Goal: Information Seeking & Learning: Learn about a topic

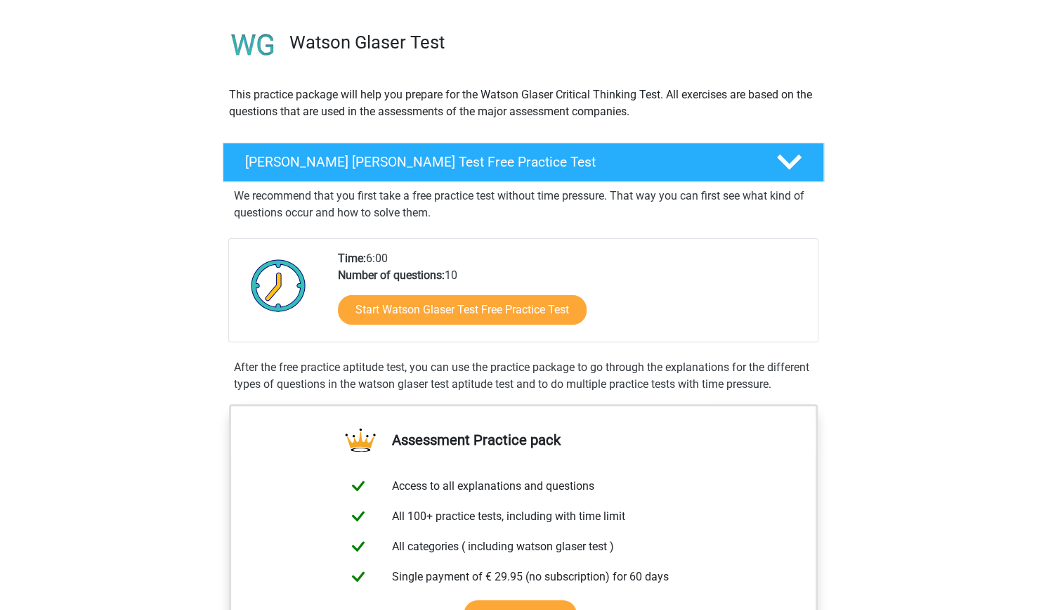
scroll to position [84, 0]
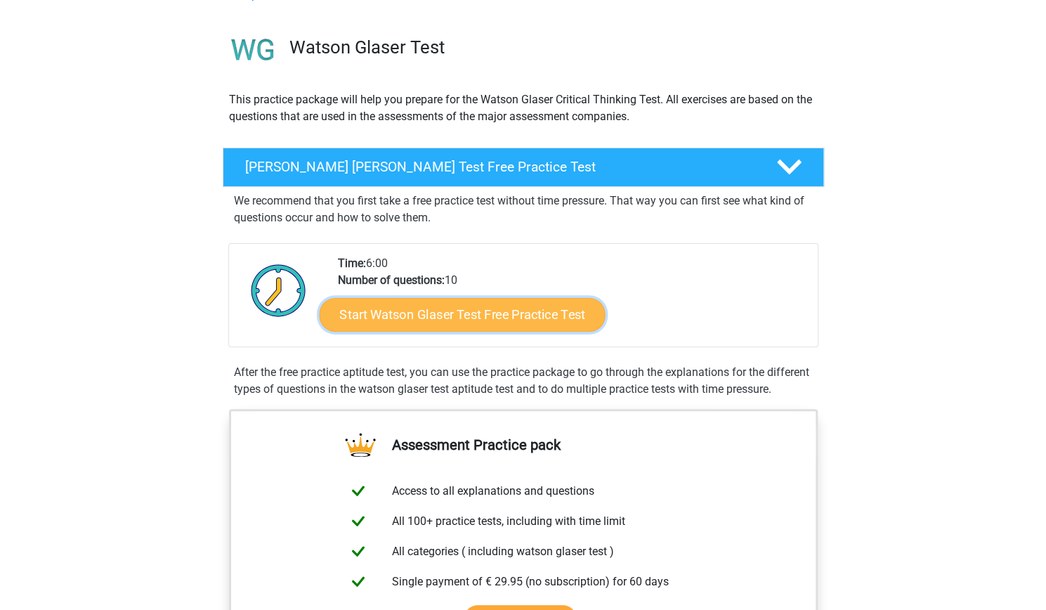
click at [499, 314] on link "Start Watson Glaser Test Free Practice Test" at bounding box center [462, 315] width 286 height 34
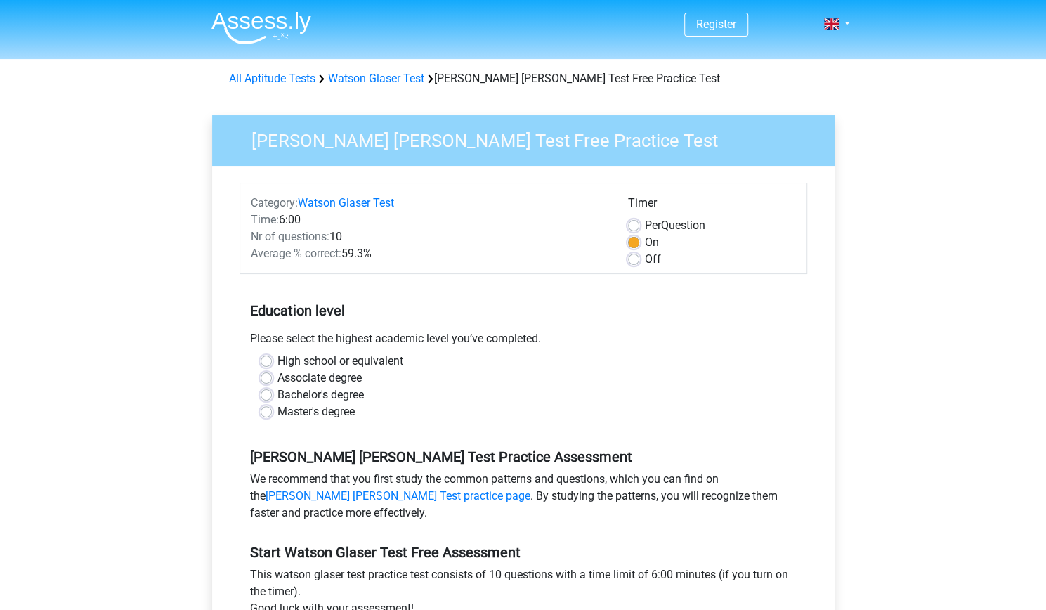
click at [278, 393] on label "Bachelor's degree" at bounding box center [321, 394] width 86 height 17
click at [271, 393] on input "Bachelor's degree" at bounding box center [266, 393] width 11 height 14
radio input "true"
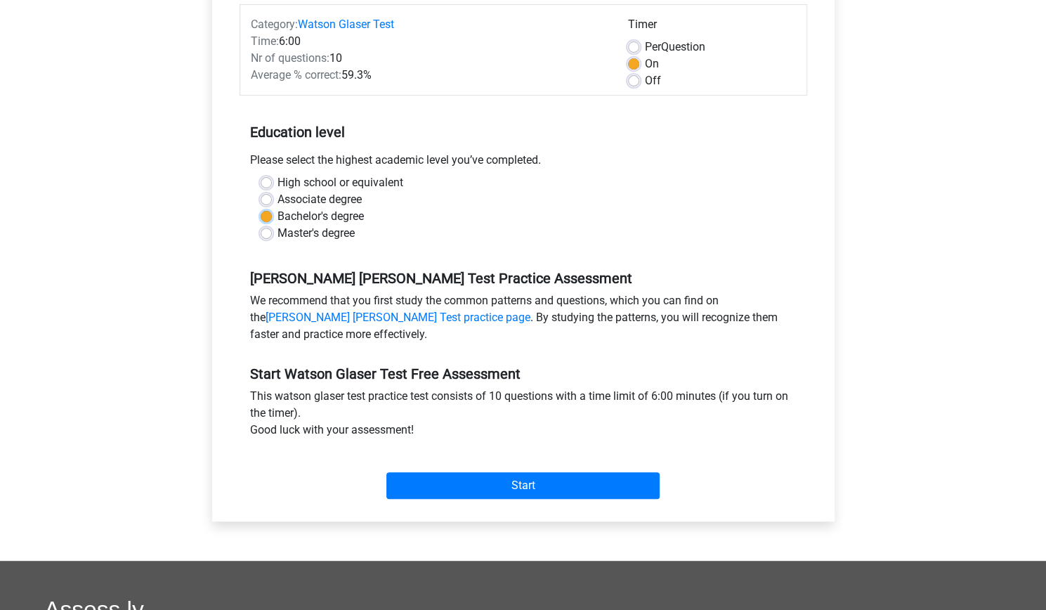
scroll to position [181, 0]
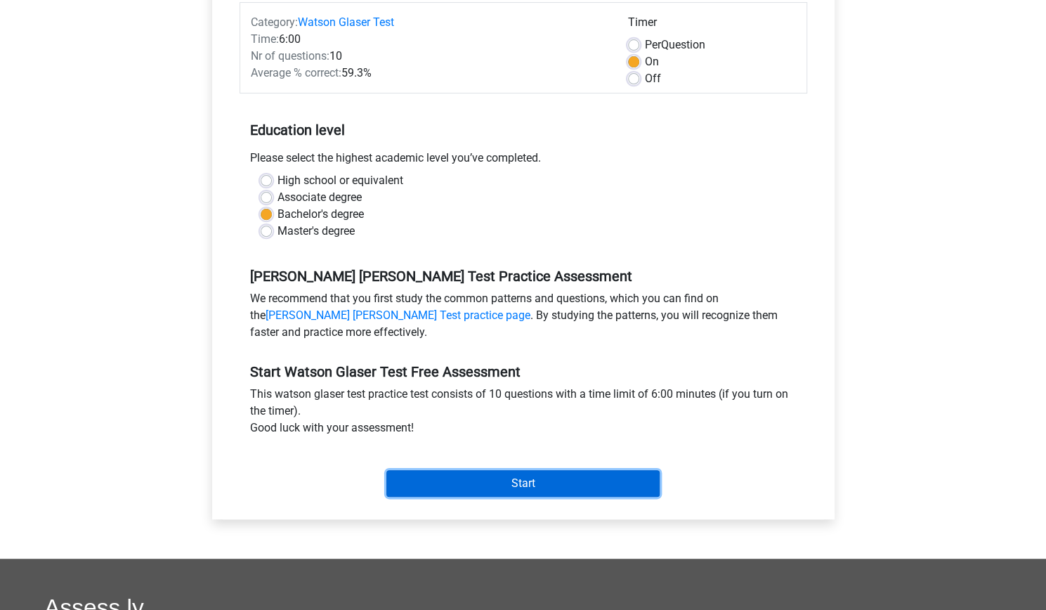
click at [540, 487] on input "Start" at bounding box center [522, 483] width 273 height 27
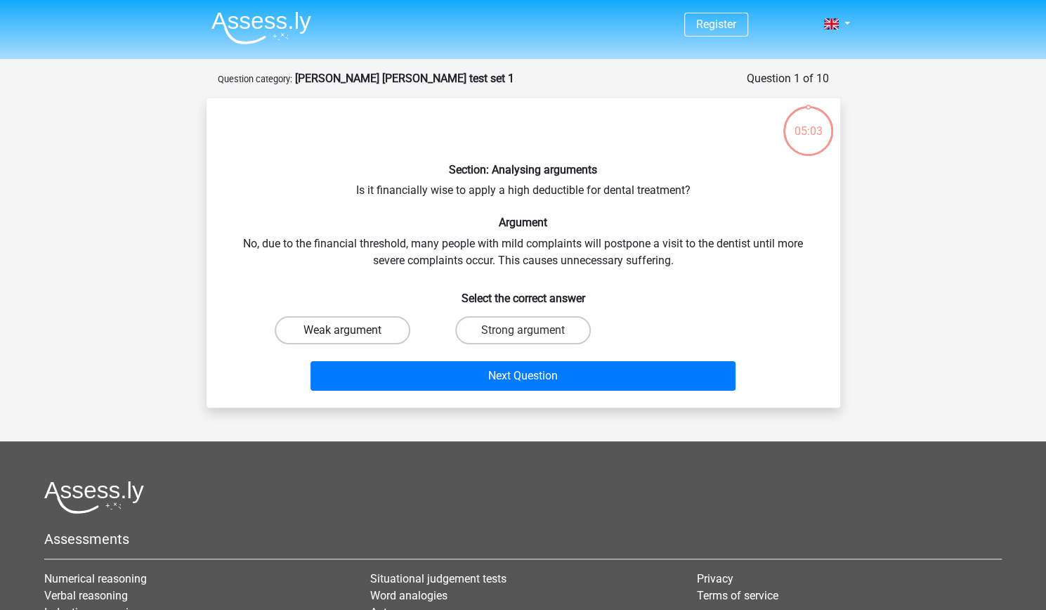
click at [340, 330] on label "Weak argument" at bounding box center [343, 330] width 136 height 28
click at [342, 330] on input "Weak argument" at bounding box center [346, 334] width 9 height 9
radio input "true"
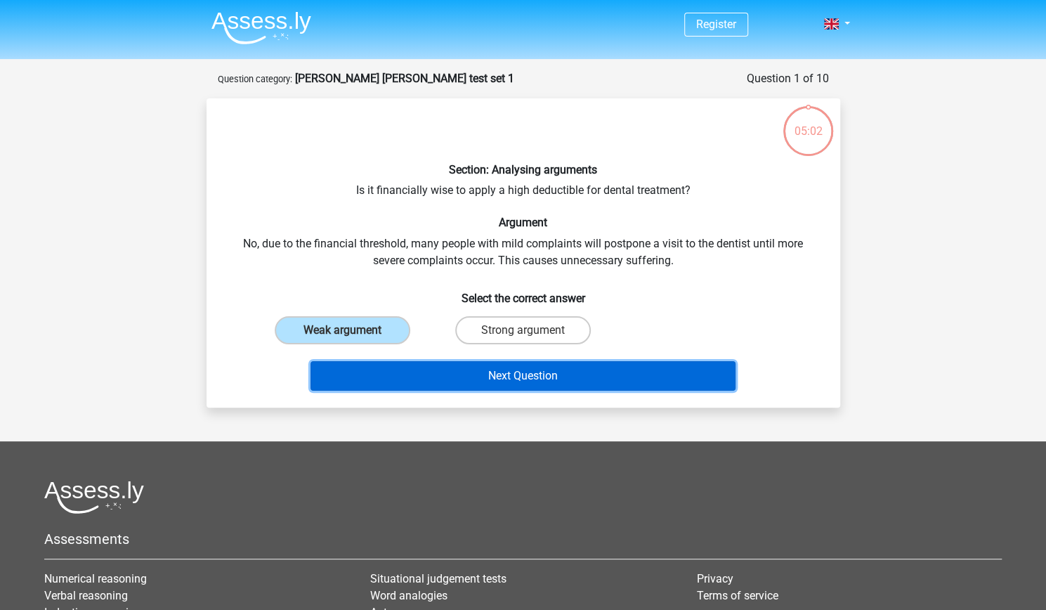
click at [537, 370] on button "Next Question" at bounding box center [523, 376] width 425 height 30
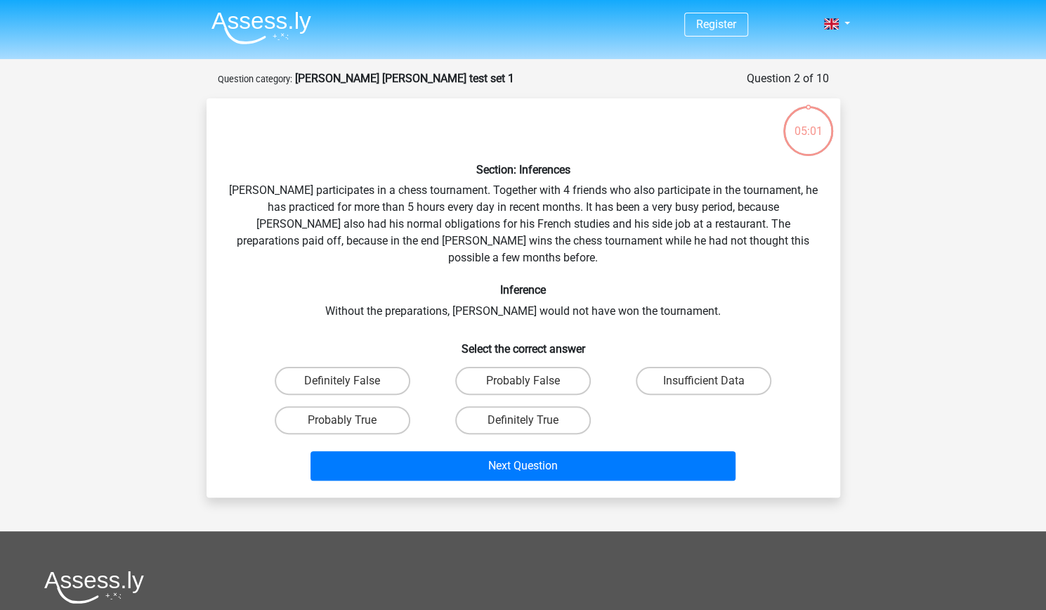
scroll to position [70, 0]
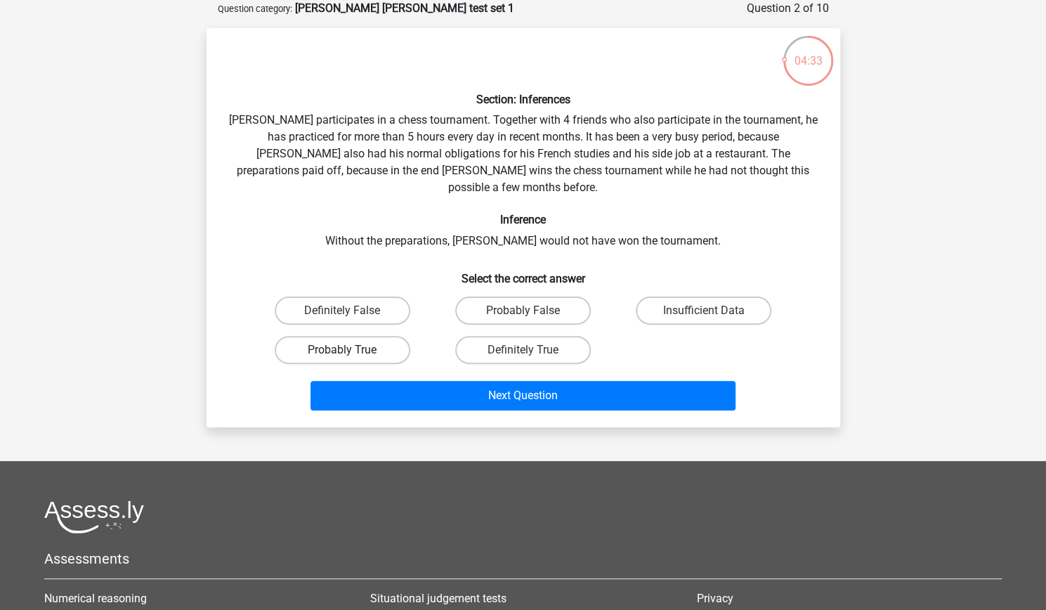
click at [357, 340] on label "Probably True" at bounding box center [343, 350] width 136 height 28
click at [351, 350] on input "Probably True" at bounding box center [346, 354] width 9 height 9
radio input "true"
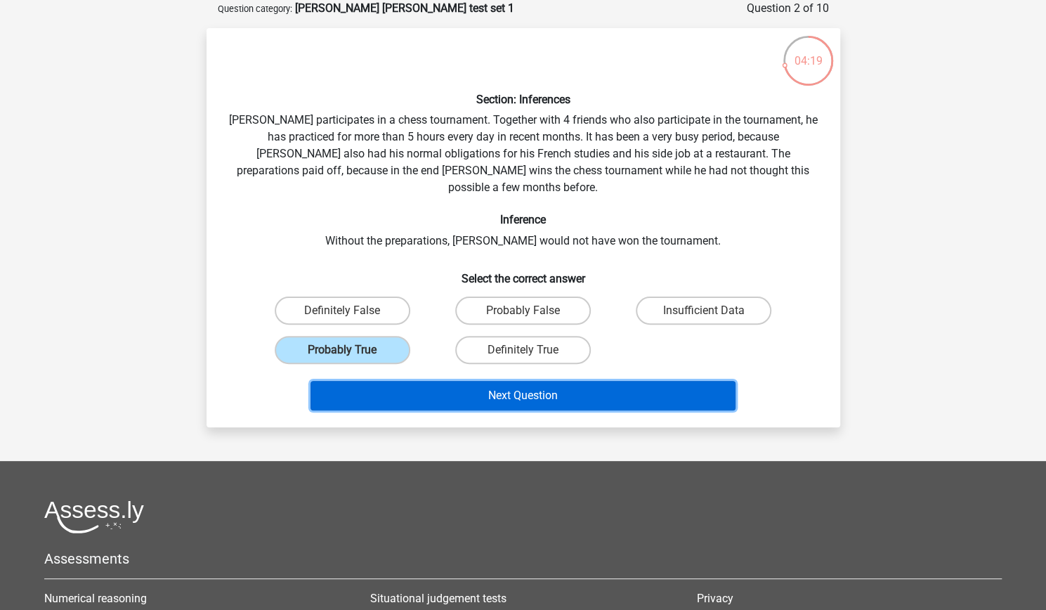
click at [578, 384] on button "Next Question" at bounding box center [523, 396] width 425 height 30
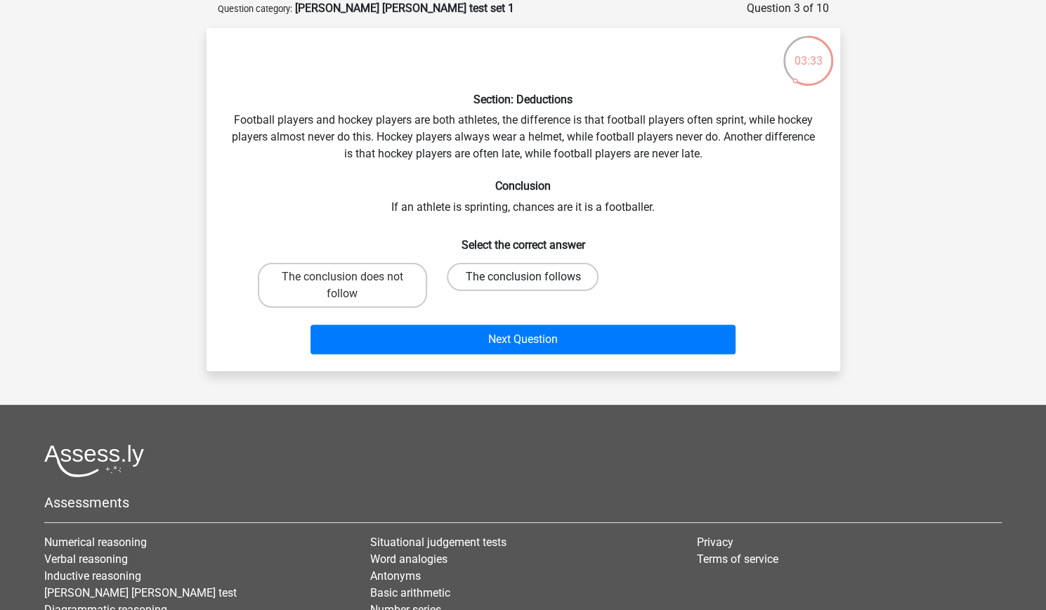
click at [551, 280] on label "The conclusion follows" at bounding box center [523, 277] width 152 height 28
click at [532, 280] on input "The conclusion follows" at bounding box center [527, 281] width 9 height 9
radio input "true"
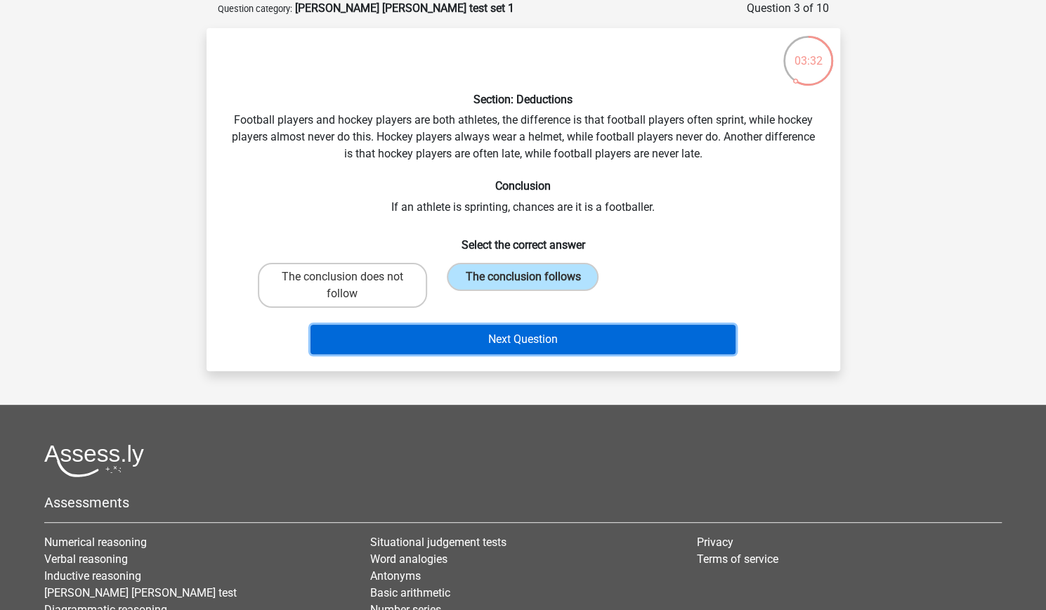
click at [529, 341] on button "Next Question" at bounding box center [523, 340] width 425 height 30
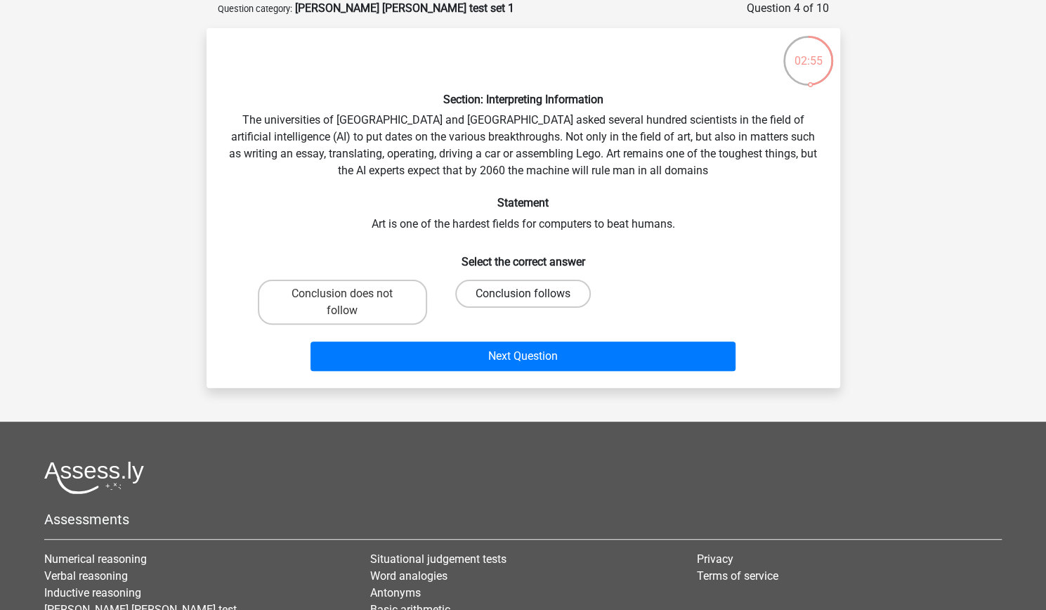
click at [543, 296] on label "Conclusion follows" at bounding box center [523, 294] width 136 height 28
click at [532, 296] on input "Conclusion follows" at bounding box center [527, 298] width 9 height 9
radio input "true"
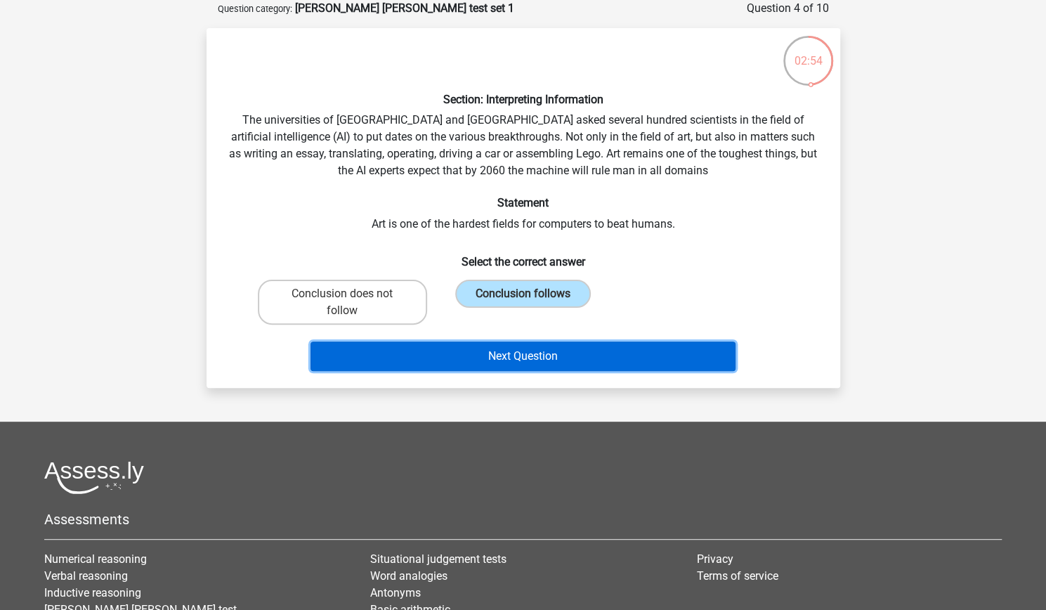
click at [537, 360] on button "Next Question" at bounding box center [523, 356] width 425 height 30
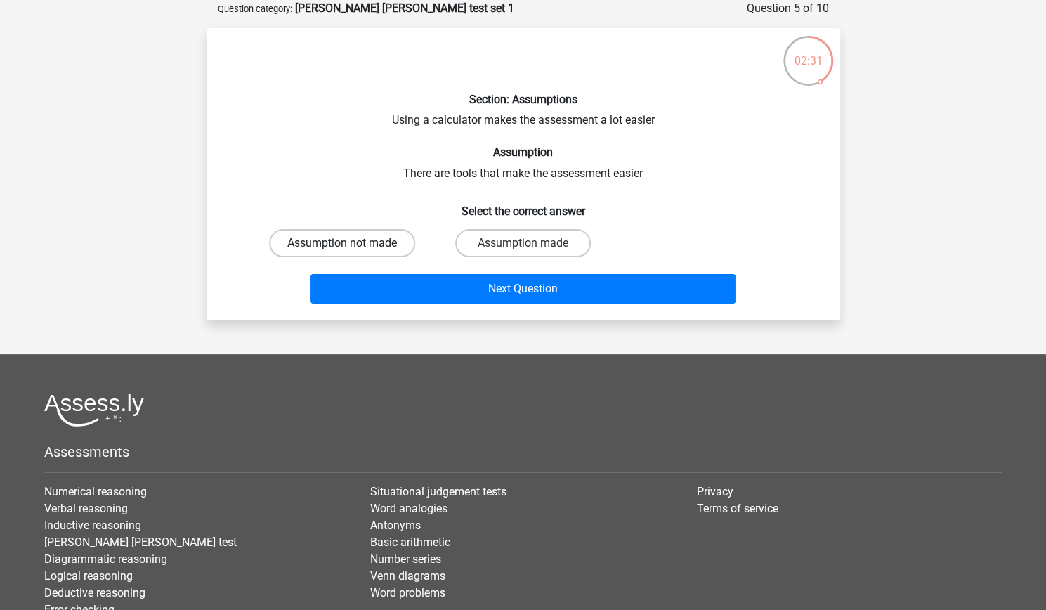
click at [387, 240] on label "Assumption not made" at bounding box center [342, 243] width 146 height 28
click at [351, 243] on input "Assumption not made" at bounding box center [346, 247] width 9 height 9
radio input "true"
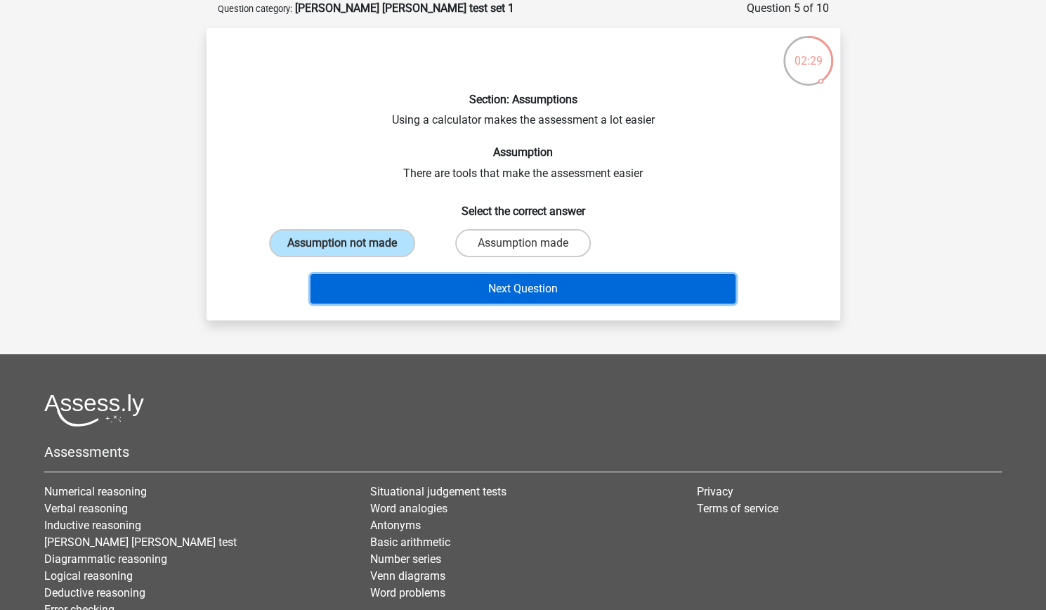
click at [554, 292] on button "Next Question" at bounding box center [523, 289] width 425 height 30
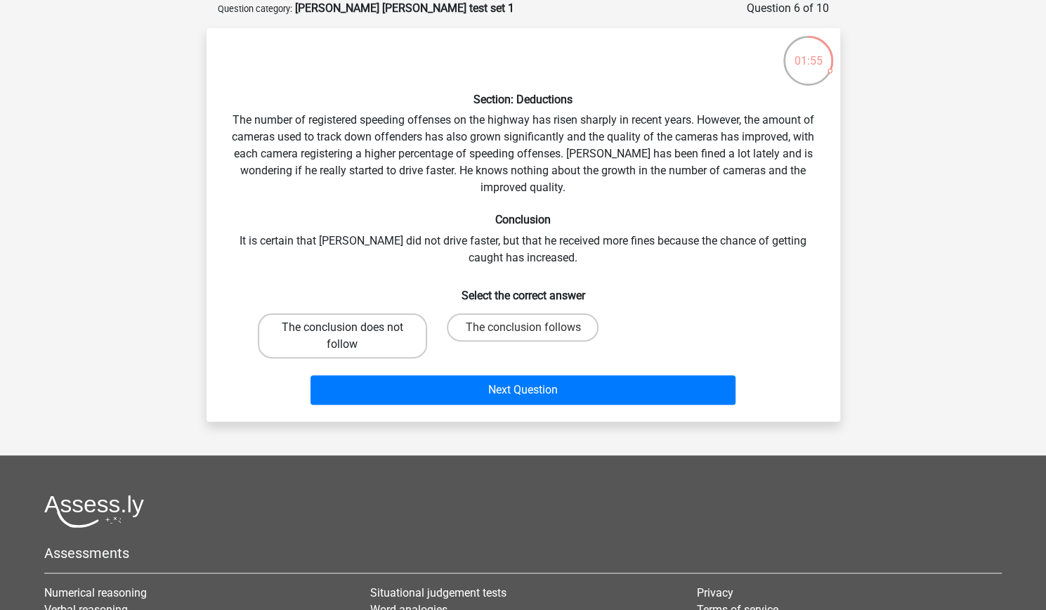
click at [371, 348] on label "The conclusion does not follow" at bounding box center [342, 335] width 169 height 45
click at [351, 337] on input "The conclusion does not follow" at bounding box center [346, 331] width 9 height 9
radio input "true"
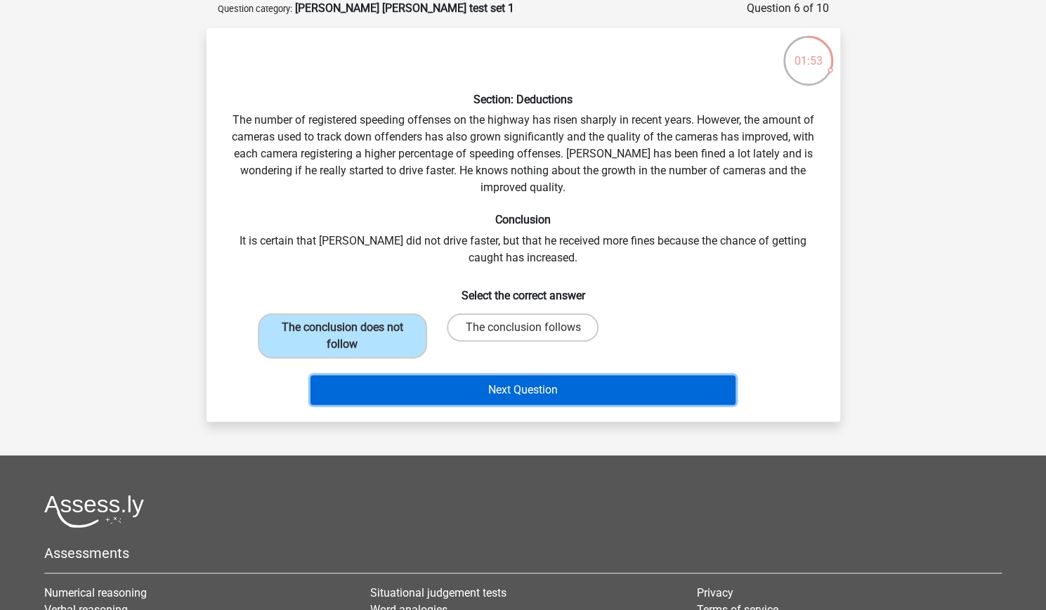
click at [516, 382] on button "Next Question" at bounding box center [523, 390] width 425 height 30
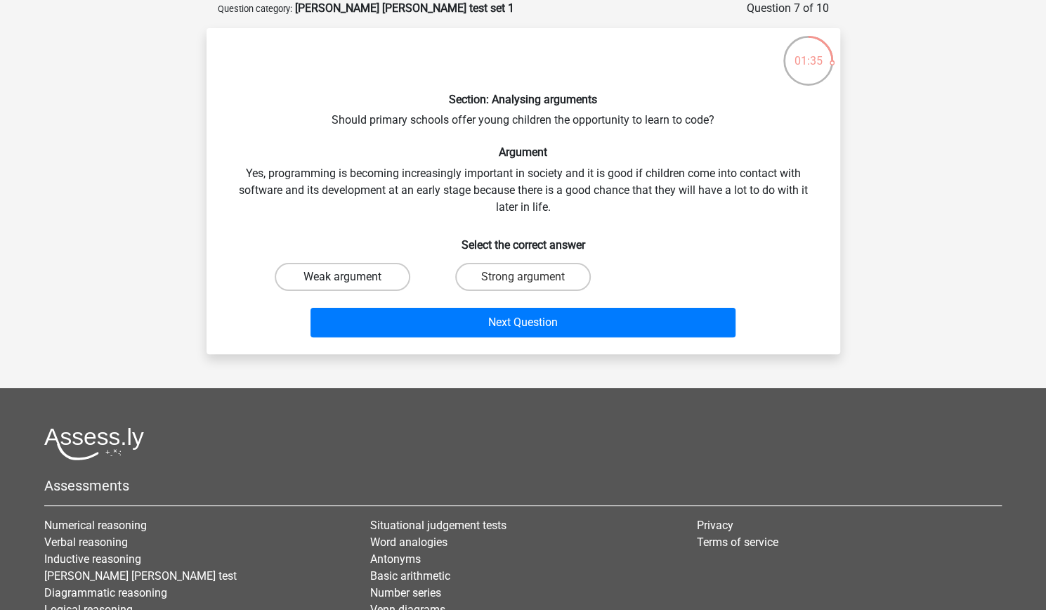
click at [342, 272] on label "Weak argument" at bounding box center [343, 277] width 136 height 28
click at [342, 277] on input "Weak argument" at bounding box center [346, 281] width 9 height 9
radio input "true"
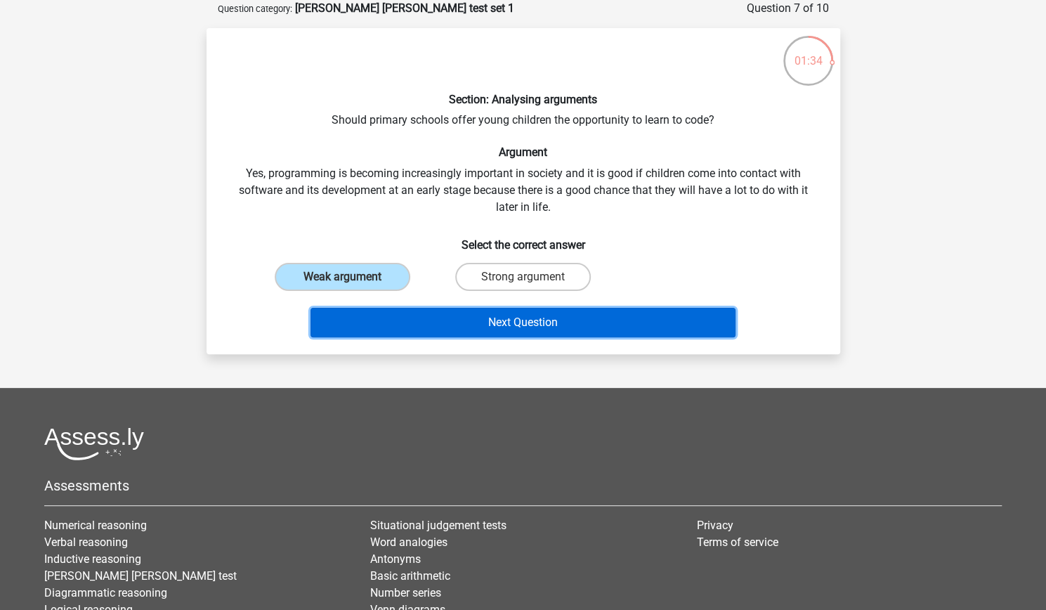
click at [528, 318] on button "Next Question" at bounding box center [523, 323] width 425 height 30
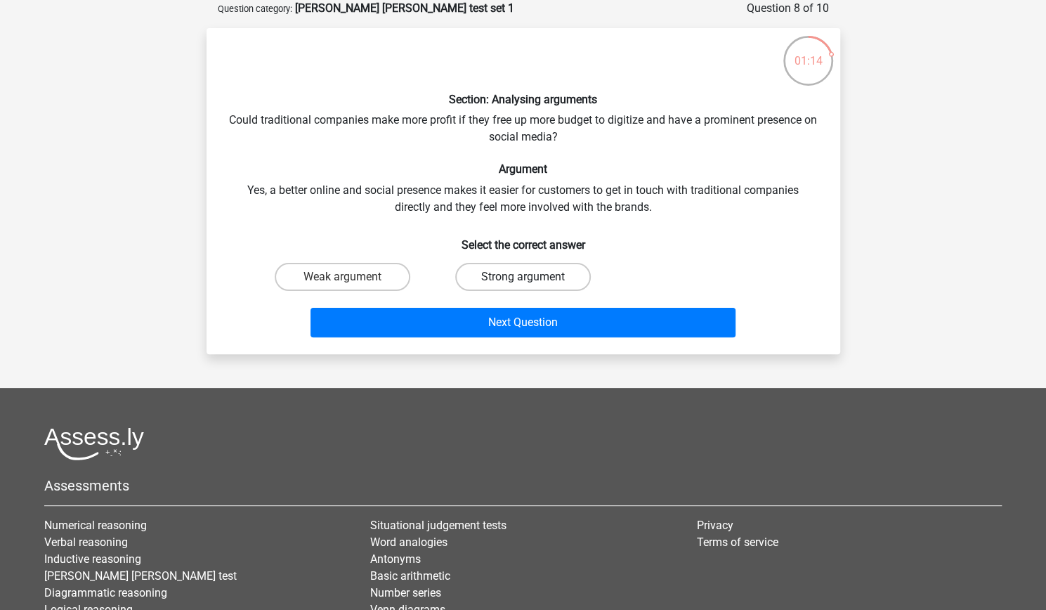
click at [549, 280] on label "Strong argument" at bounding box center [523, 277] width 136 height 28
click at [532, 280] on input "Strong argument" at bounding box center [527, 281] width 9 height 9
radio input "true"
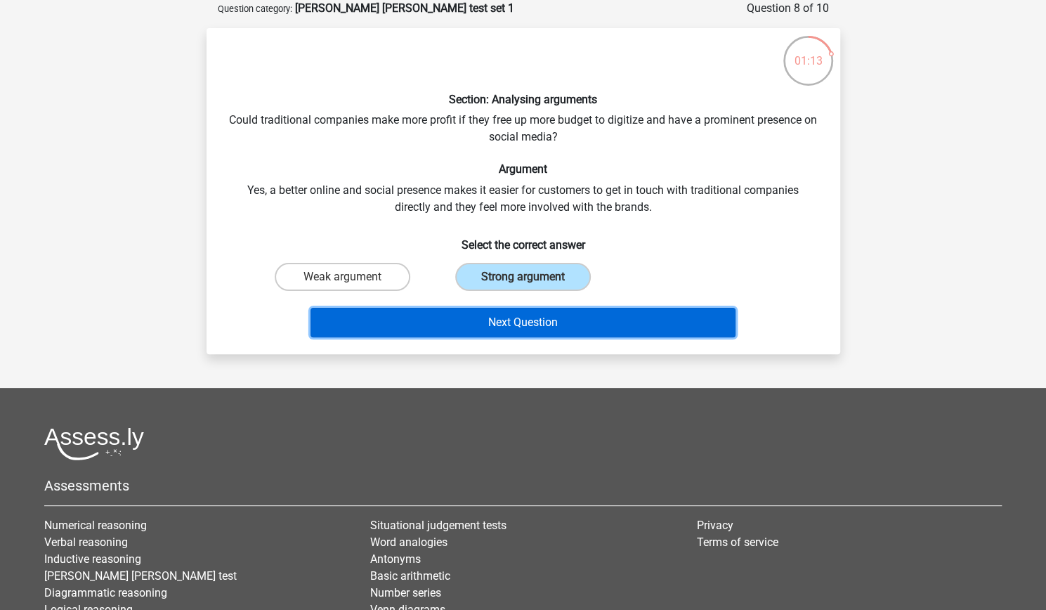
click at [535, 331] on button "Next Question" at bounding box center [523, 323] width 425 height 30
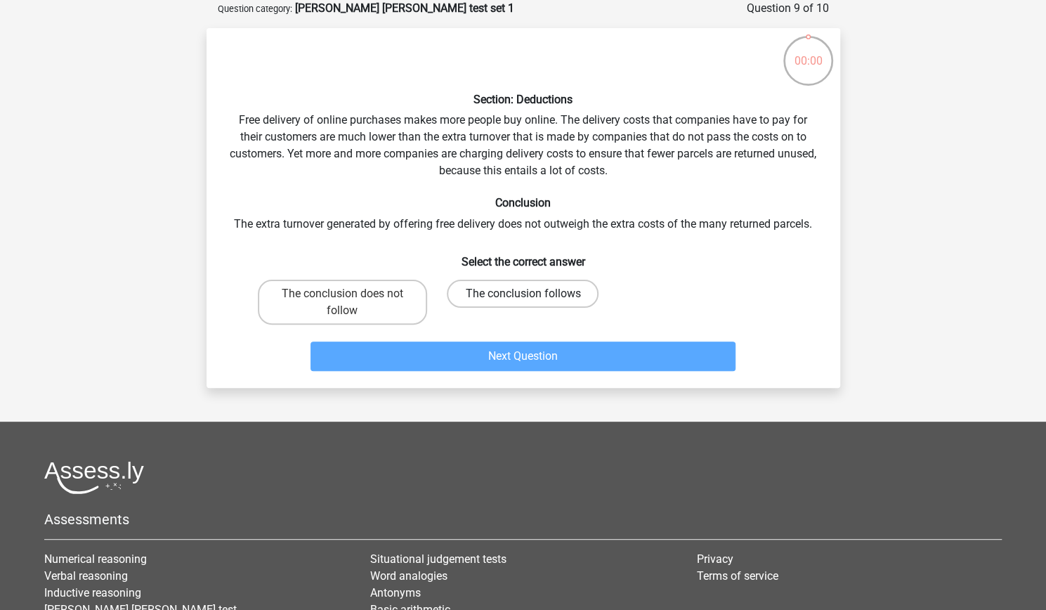
click at [545, 297] on label "The conclusion follows" at bounding box center [523, 294] width 152 height 28
click at [532, 297] on input "The conclusion follows" at bounding box center [527, 298] width 9 height 9
radio input "true"
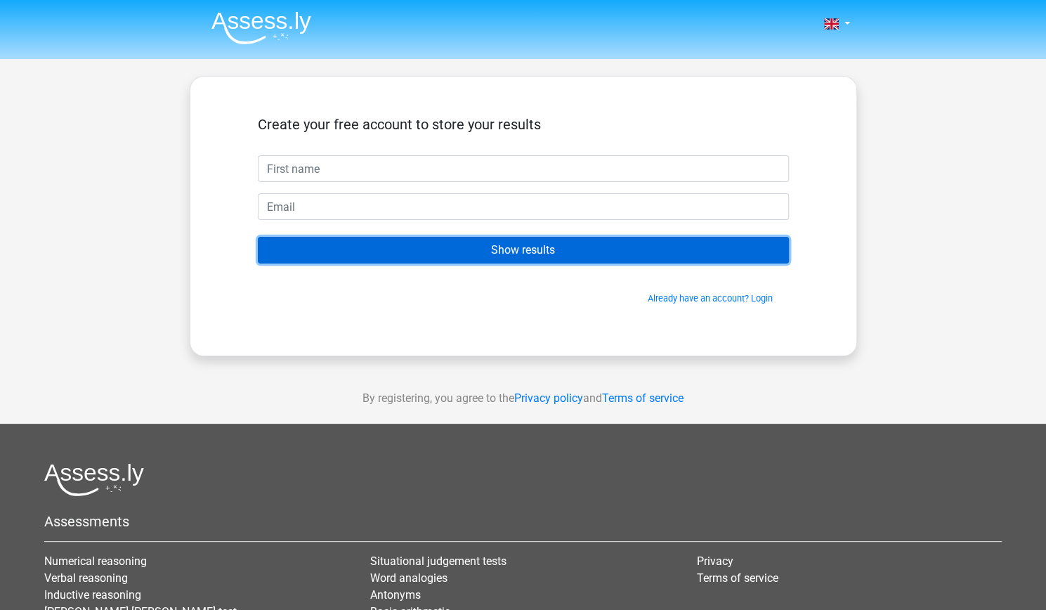
click at [538, 251] on input "Show results" at bounding box center [523, 250] width 531 height 27
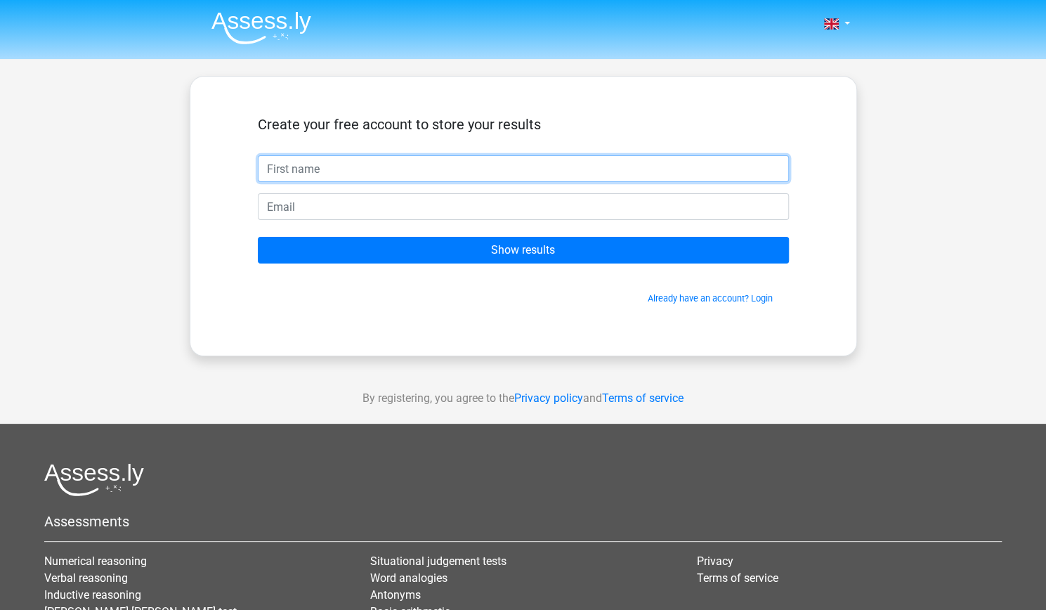
click at [359, 171] on input "text" at bounding box center [523, 168] width 531 height 27
type input "[PERSON_NAME]"
